Goal: Task Accomplishment & Management: Use online tool/utility

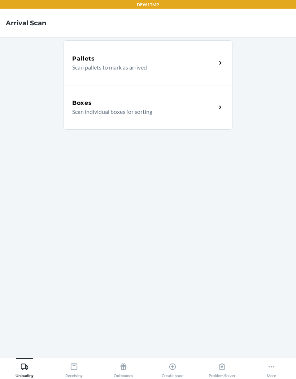
scroll to position [30, 0]
click at [174, 373] on div "Create Issue" at bounding box center [173, 369] width 22 height 18
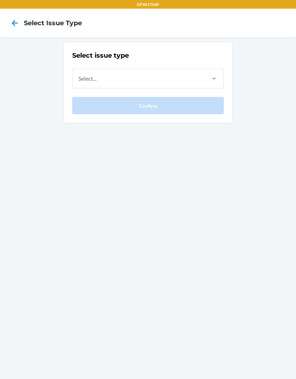
click at [25, 142] on div "Select issue type Select... Confirm" at bounding box center [148, 209] width 296 height 342
click at [84, 366] on div "Select issue type Select... Confirm" at bounding box center [148, 209] width 296 height 342
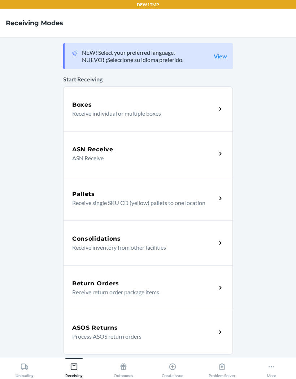
click at [208, 115] on p "Receive individual or multiple boxes" at bounding box center [141, 113] width 138 height 9
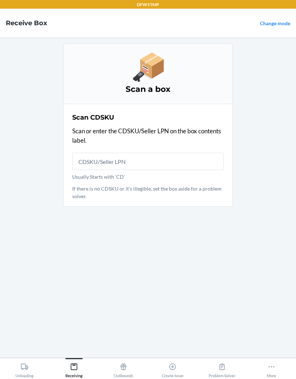
click at [282, 26] on link "Change mode" at bounding box center [275, 23] width 30 height 6
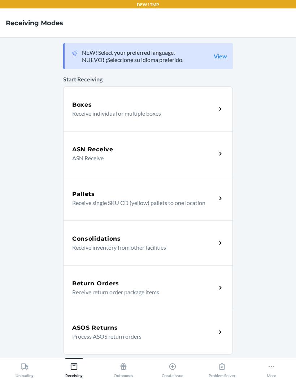
scroll to position [30, 0]
click at [265, 375] on button "More" at bounding box center [270, 369] width 49 height 20
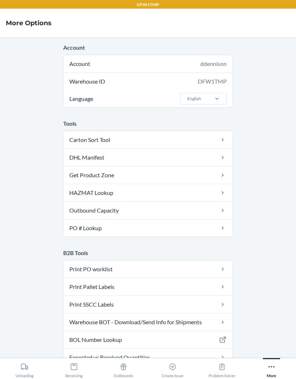
click at [68, 373] on div "Receiving" at bounding box center [73, 369] width 17 height 18
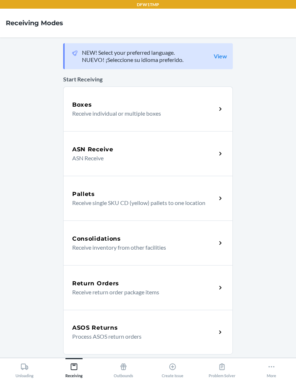
click at [79, 101] on h5 "Boxes" at bounding box center [82, 105] width 20 height 9
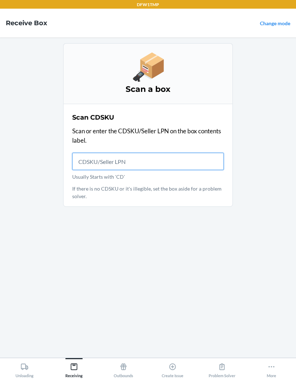
click at [100, 153] on input "Usually Starts with 'CD'" at bounding box center [148, 161] width 152 height 17
type input "CD345PTGZ2"
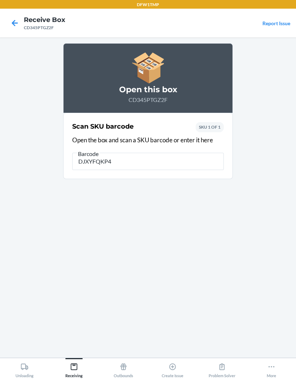
type input "DJXYFQKP4A"
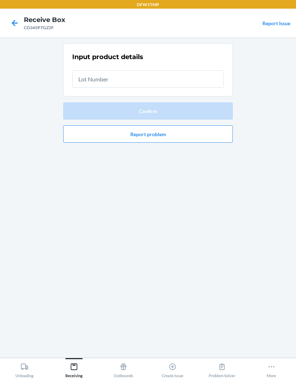
click at [186, 70] on input "text" at bounding box center [148, 78] width 152 height 17
click at [163, 70] on input "text" at bounding box center [148, 78] width 152 height 17
click at [159, 70] on input "text" at bounding box center [148, 78] width 152 height 17
click at [165, 70] on input "text" at bounding box center [148, 78] width 152 height 17
click at [171, 70] on input "text" at bounding box center [148, 78] width 152 height 17
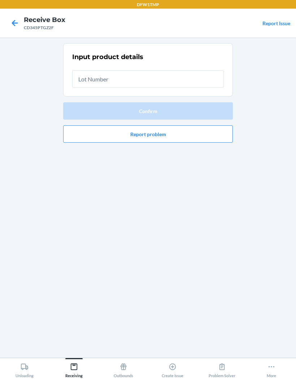
click at [171, 70] on input "text" at bounding box center [148, 78] width 152 height 17
click at [179, 70] on input "text" at bounding box center [148, 78] width 152 height 17
click at [185, 70] on input "text" at bounding box center [148, 78] width 152 height 17
click at [158, 70] on input "text" at bounding box center [148, 78] width 152 height 17
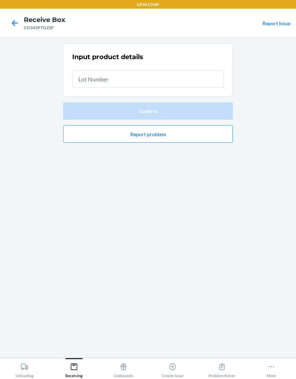
click at [157, 70] on input "text" at bounding box center [148, 78] width 152 height 17
click at [153, 70] on input "text" at bounding box center [148, 78] width 152 height 17
click at [141, 70] on input "text" at bounding box center [148, 78] width 152 height 17
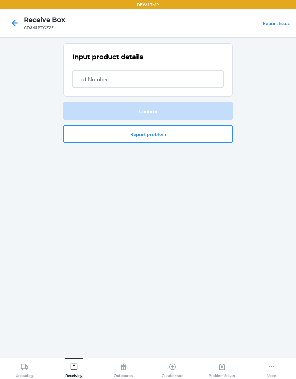
click at [140, 70] on input "text" at bounding box center [148, 78] width 152 height 17
click at [218, 70] on input "text" at bounding box center [148, 78] width 152 height 17
click at [202, 70] on input "text" at bounding box center [148, 78] width 152 height 17
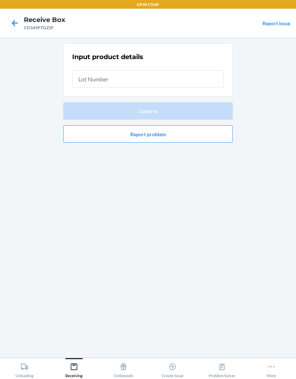
click at [193, 70] on input "text" at bounding box center [148, 78] width 152 height 17
click at [126, 326] on div "Input product details Confirm Report problem" at bounding box center [148, 197] width 170 height 309
click at [126, 321] on div "Input product details Confirm Report problem" at bounding box center [148, 197] width 170 height 309
click at [111, 285] on div "Input product details Confirm Report problem" at bounding box center [148, 197] width 170 height 309
click at [136, 209] on div "Input product details Confirm Report problem" at bounding box center [148, 197] width 170 height 309
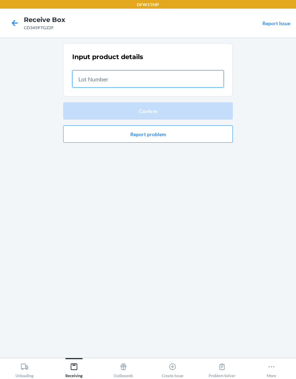
click at [118, 70] on input "text" at bounding box center [148, 78] width 152 height 17
click at [106, 70] on input "text" at bounding box center [148, 78] width 152 height 17
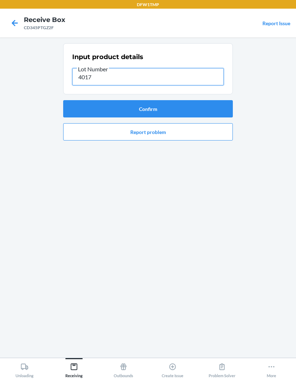
type input "40179"
click at [198, 100] on button "Confirm" at bounding box center [148, 108] width 170 height 17
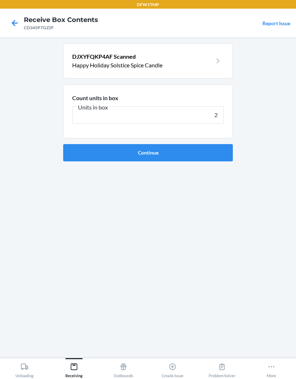
type input "28"
click at [73, 144] on button "Continue" at bounding box center [148, 152] width 170 height 17
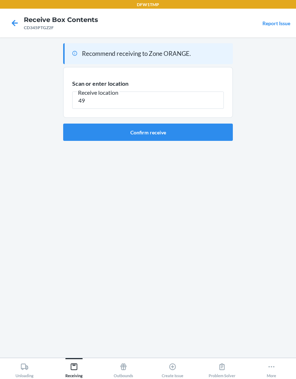
type input "49"
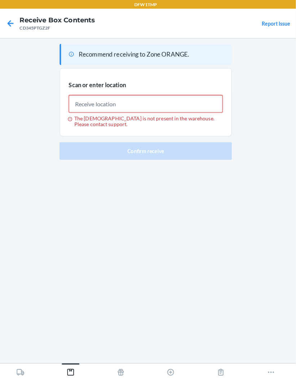
scroll to position [4, 0]
click at [1, 20] on nav "Receive Box Contents CD345PTGZ2F Report Issue" at bounding box center [148, 23] width 296 height 29
click at [14, 14] on div at bounding box center [15, 23] width 18 height 18
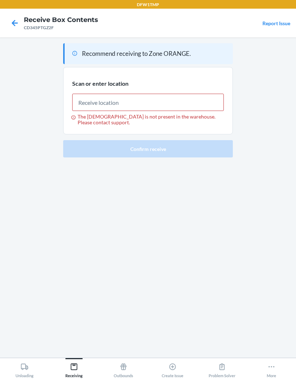
click at [13, 22] on icon at bounding box center [15, 23] width 6 height 6
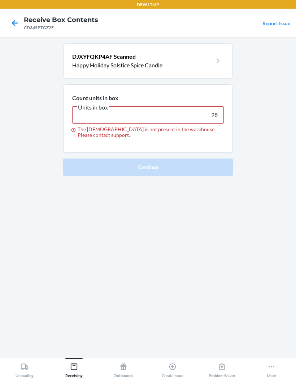
click at [17, 19] on icon at bounding box center [15, 23] width 12 height 12
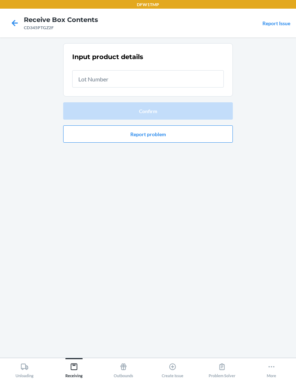
click at [13, 22] on icon at bounding box center [15, 23] width 6 height 6
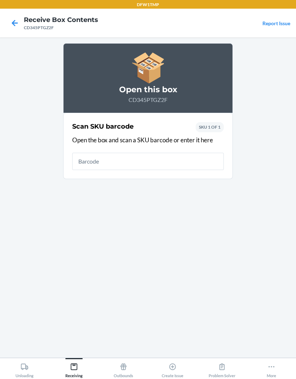
click at [14, 19] on icon at bounding box center [15, 23] width 12 height 12
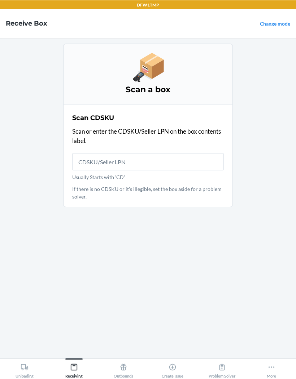
scroll to position [30, 0]
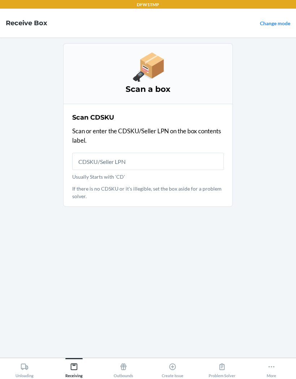
click at [277, 368] on button "More" at bounding box center [270, 369] width 49 height 20
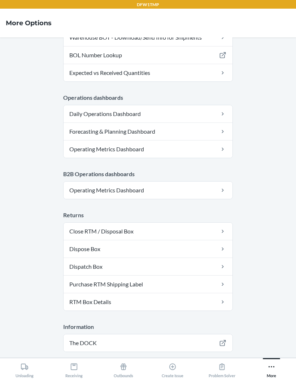
scroll to position [285, 0]
click at [152, 364] on button "Logout" at bounding box center [148, 372] width 170 height 17
